Goal: Task Accomplishment & Management: Manage account settings

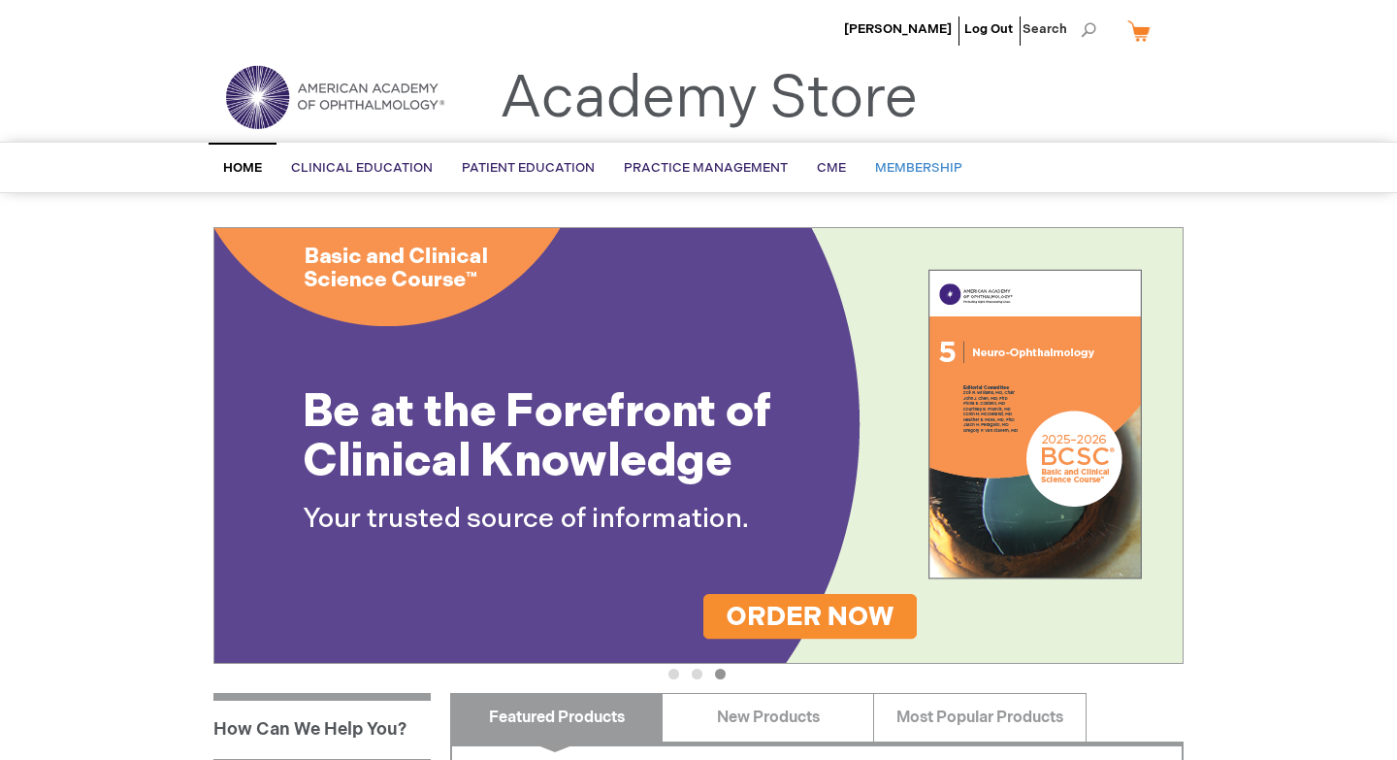
click at [895, 168] on span "Membership" at bounding box center [918, 168] width 87 height 16
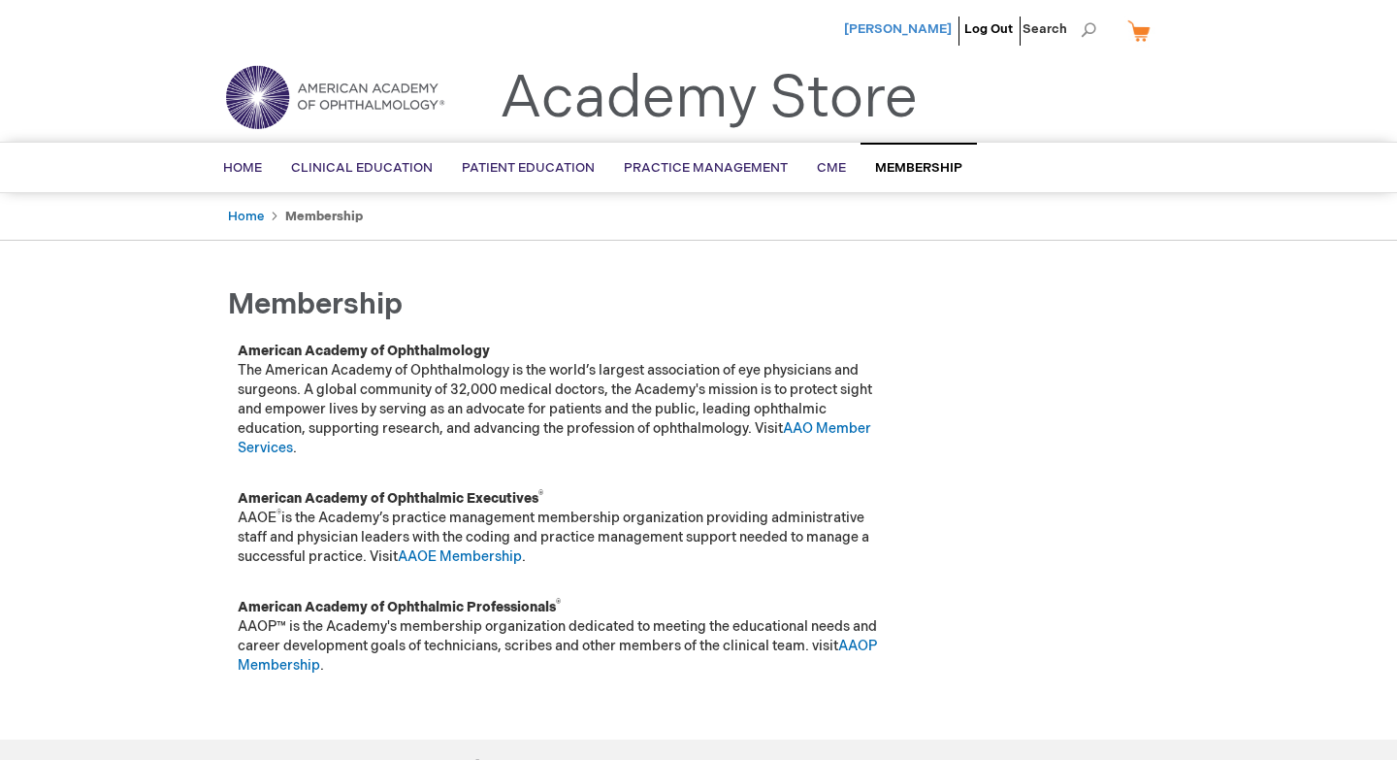
click at [926, 27] on span "[PERSON_NAME]" at bounding box center [898, 29] width 108 height 16
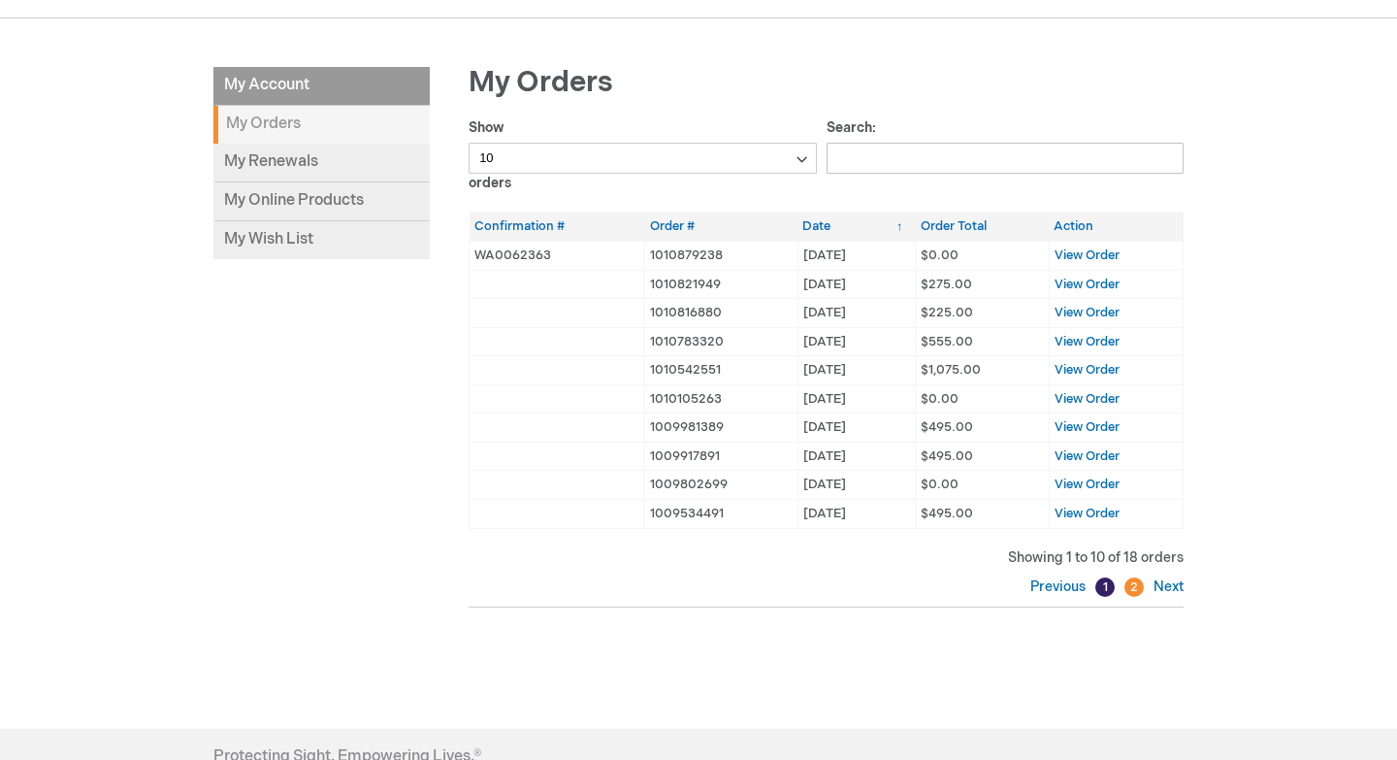
scroll to position [221, 0]
click at [1168, 580] on link "Next" at bounding box center [1166, 585] width 35 height 16
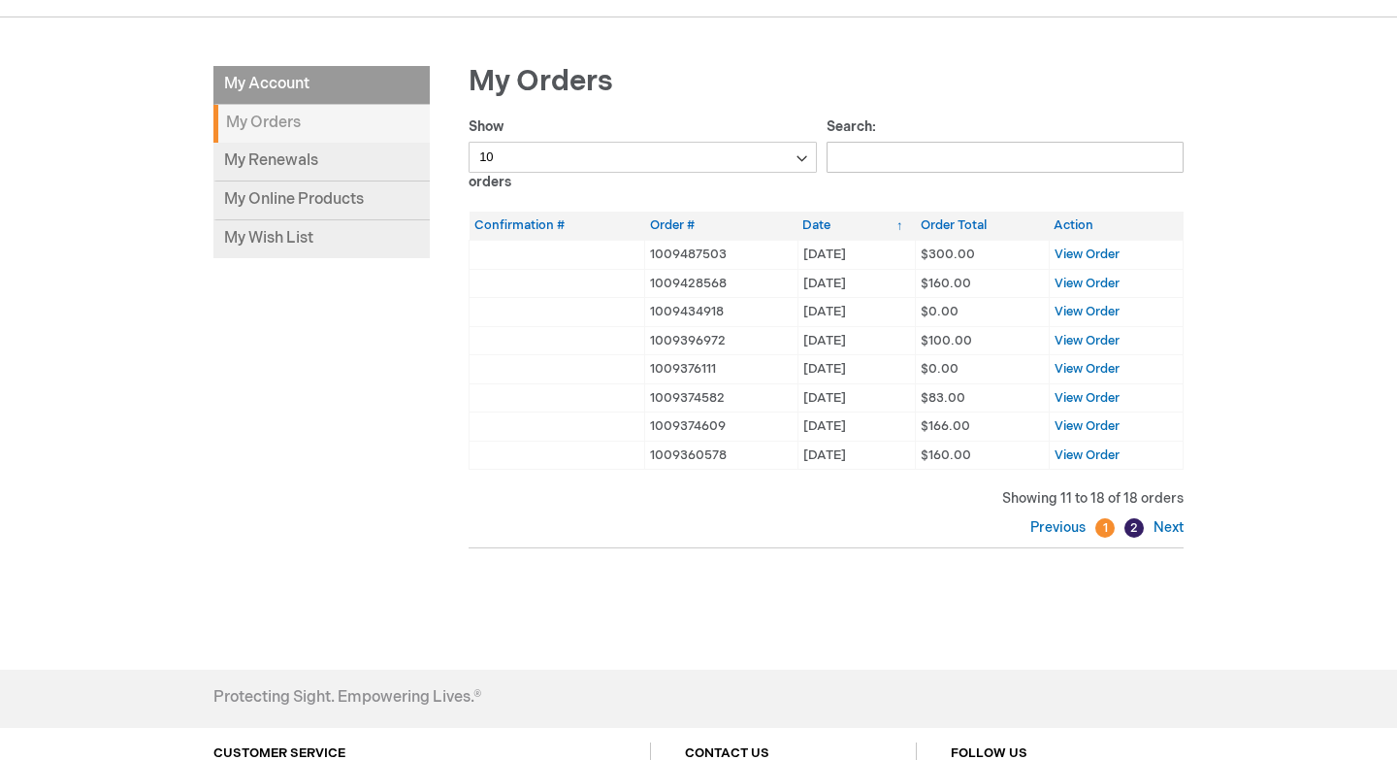
scroll to position [0, 0]
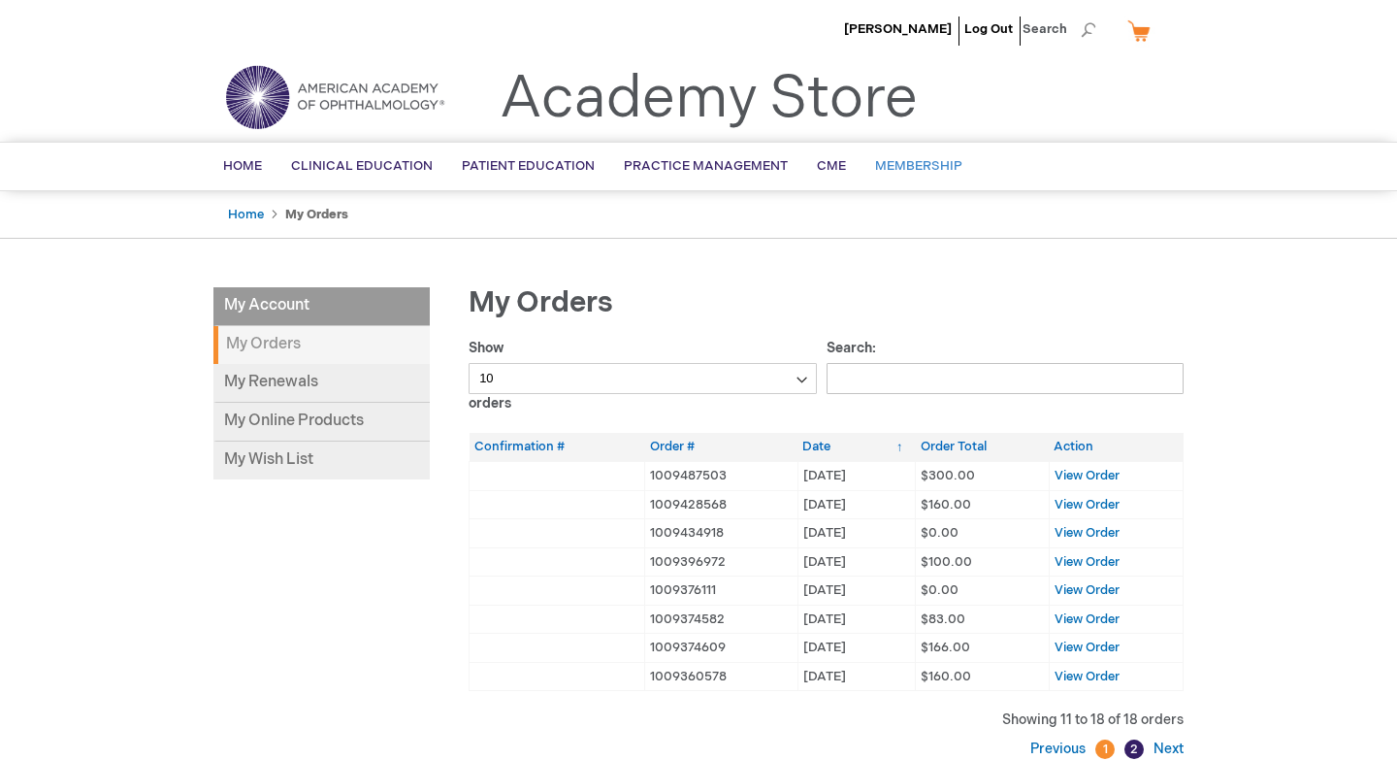
click at [920, 164] on span "Membership" at bounding box center [918, 166] width 87 height 16
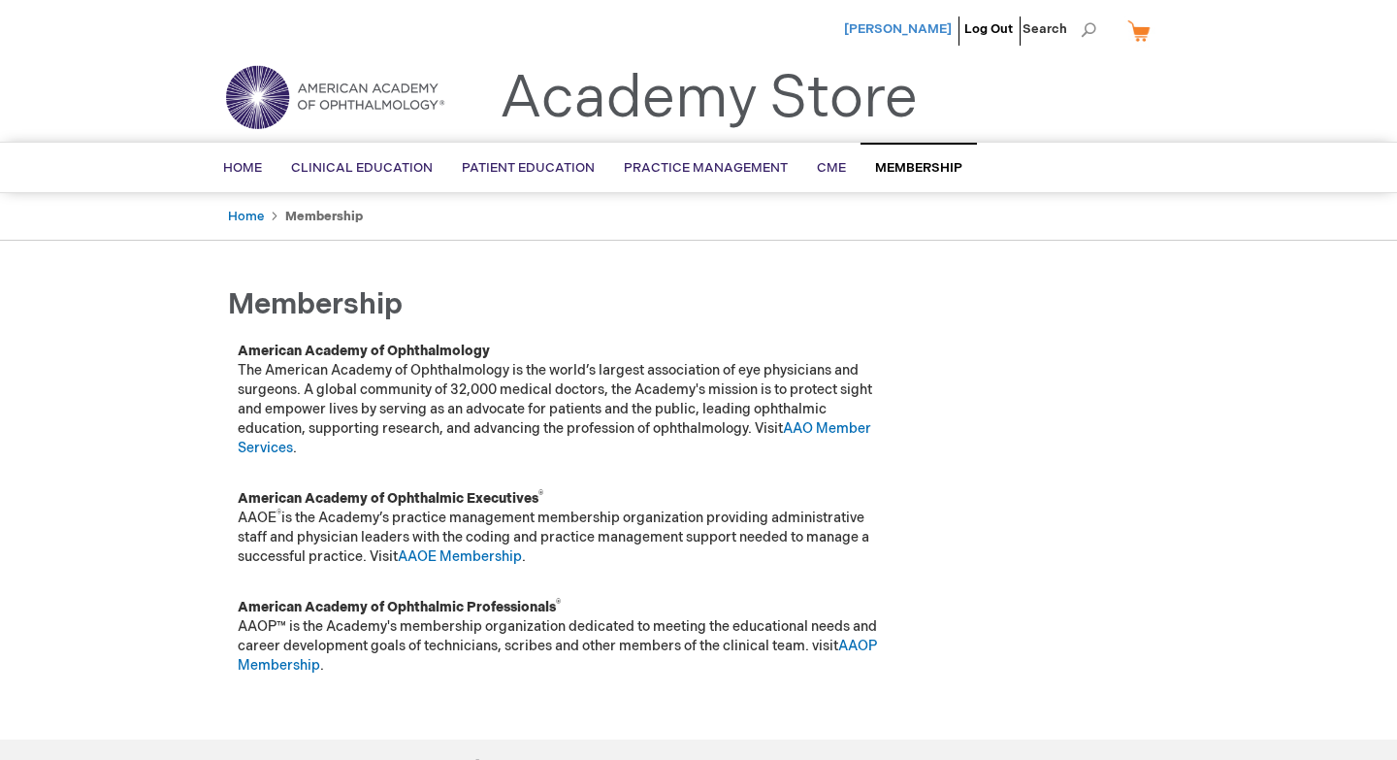
click at [929, 26] on span "[PERSON_NAME]" at bounding box center [898, 29] width 108 height 16
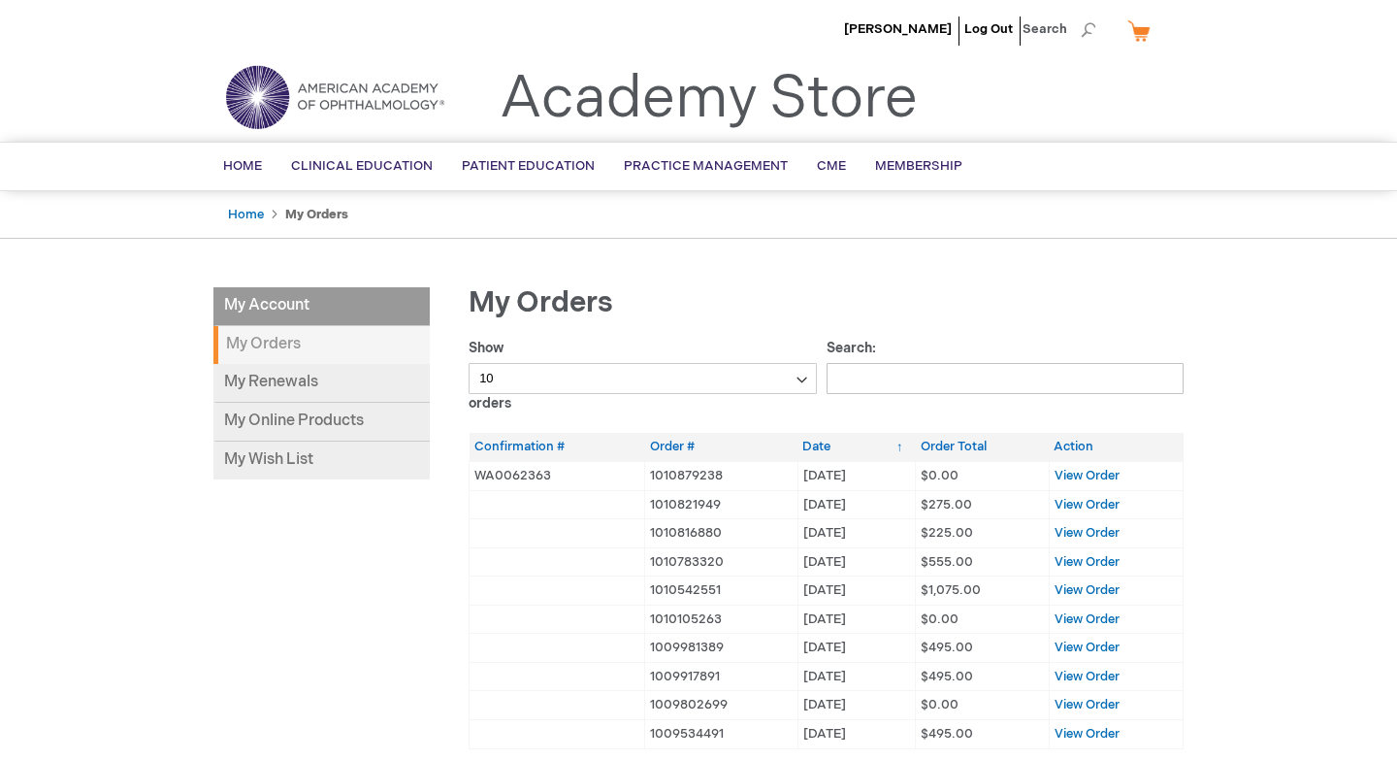
click at [270, 306] on li "My Account" at bounding box center [321, 306] width 216 height 39
click at [271, 386] on link "My Renewals" at bounding box center [321, 383] width 216 height 39
click at [299, 383] on link "My Renewals" at bounding box center [321, 383] width 216 height 39
